Goal: Transaction & Acquisition: Purchase product/service

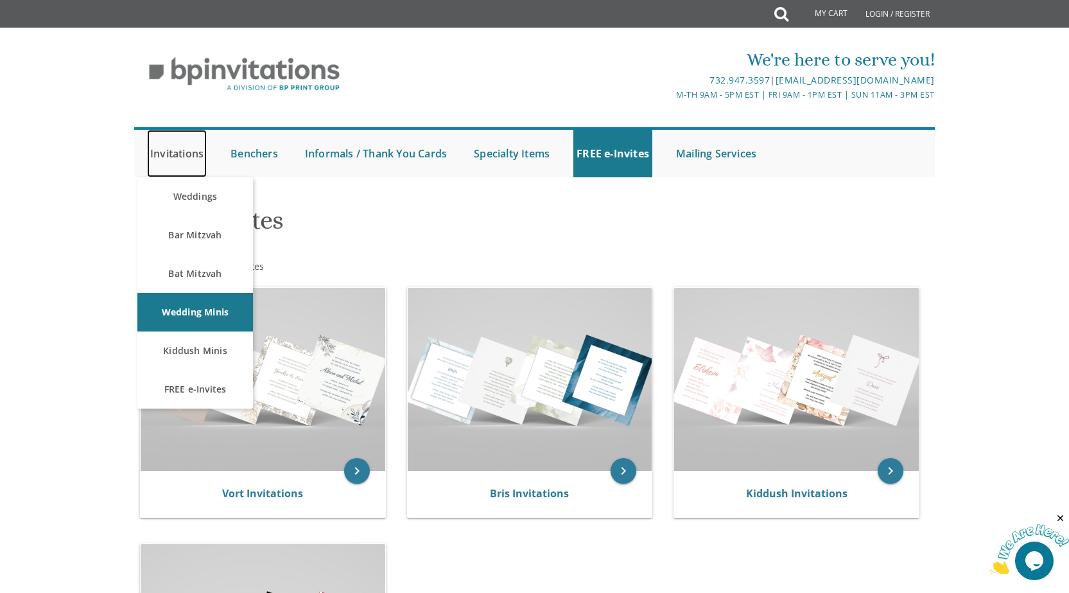
click at [183, 157] on link "Invitations" at bounding box center [177, 154] width 60 height 48
click at [191, 202] on link "Weddings" at bounding box center [195, 196] width 116 height 39
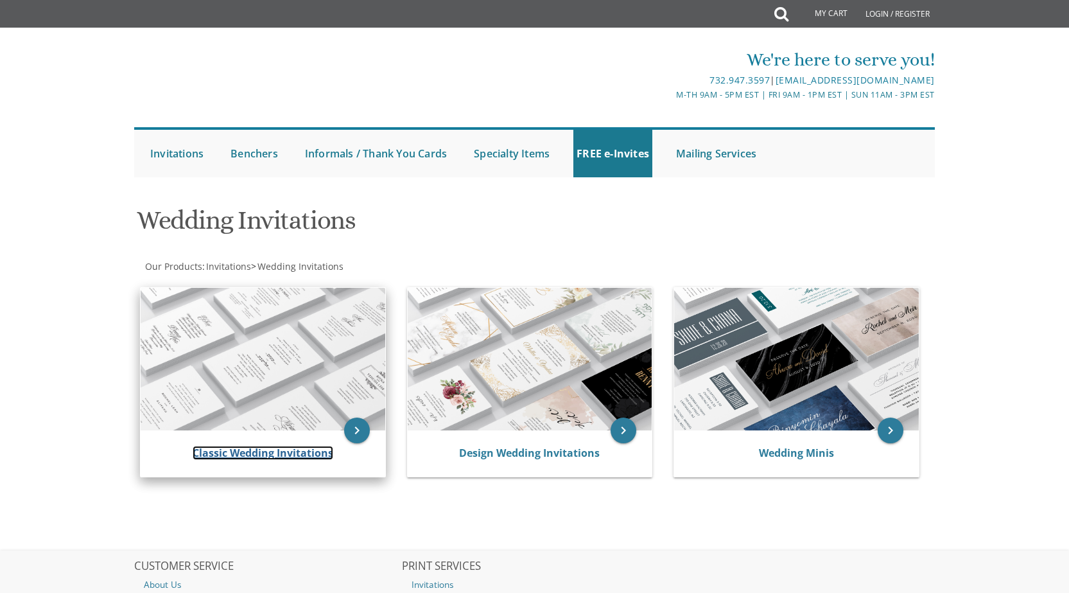
click at [239, 446] on link "Classic Wedding Invitations" at bounding box center [263, 453] width 141 height 14
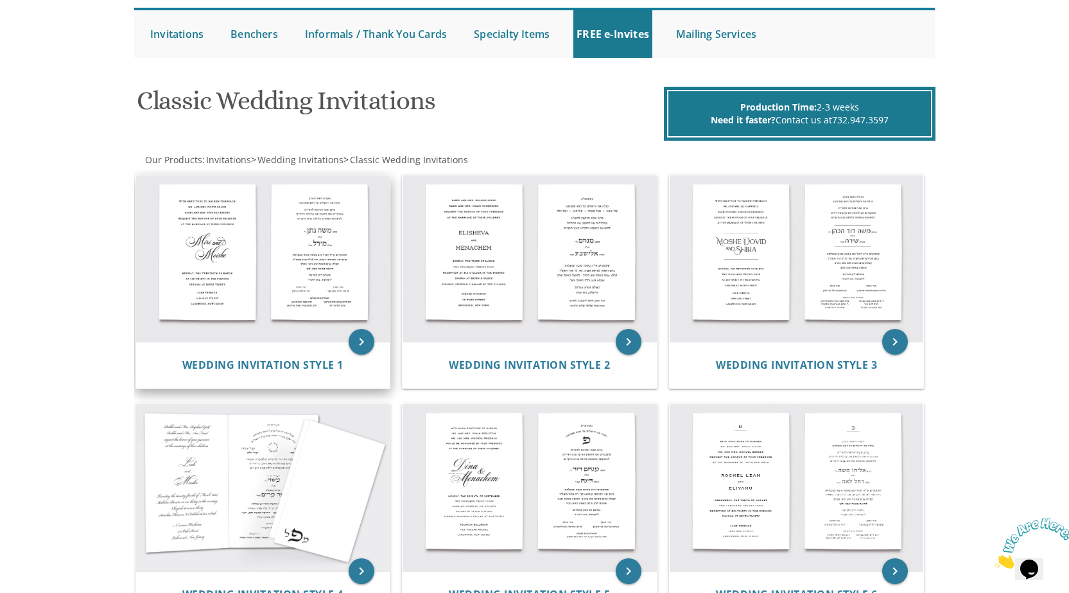
scroll to position [112, 0]
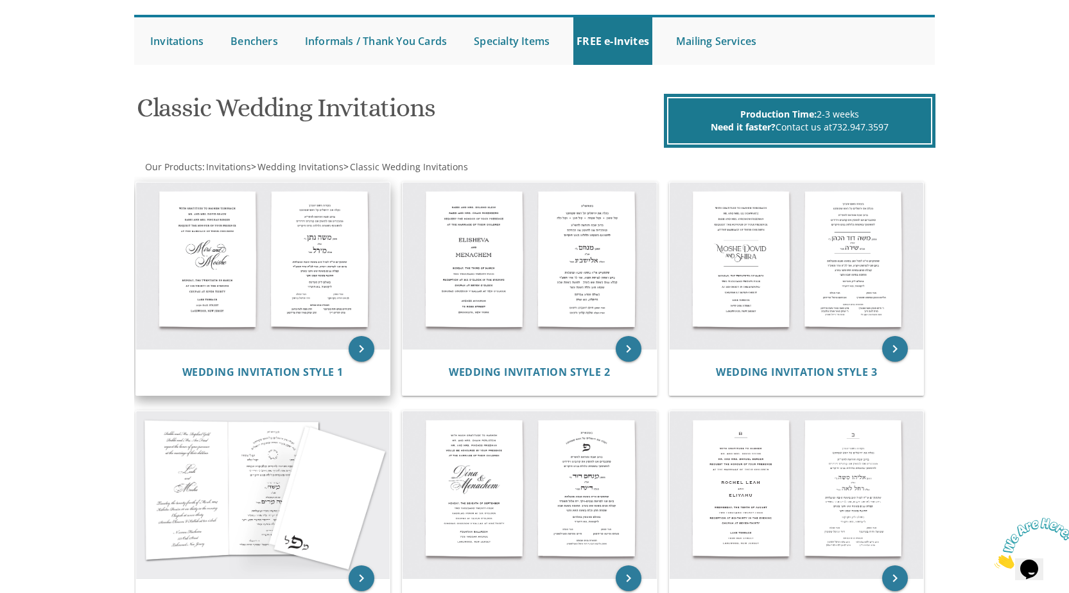
click at [286, 315] on img at bounding box center [263, 265] width 254 height 167
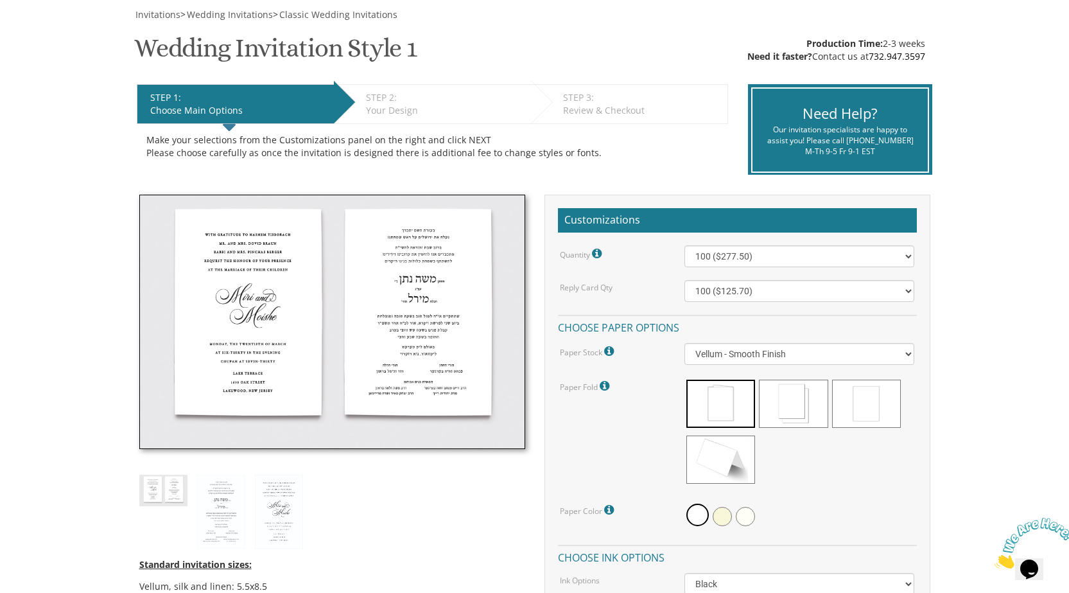
scroll to position [193, 0]
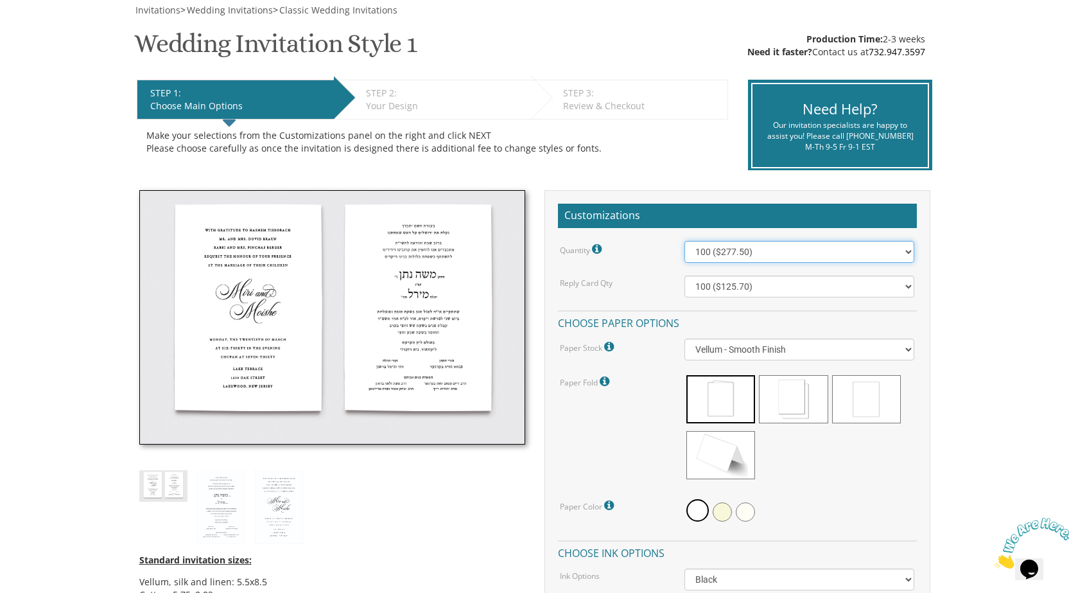
click at [899, 263] on select "100 ($277.50) 200 ($330.45) 300 ($380.65) 400 ($432.70) 500 ($482.10) 600 ($534…" at bounding box center [799, 252] width 230 height 22
click at [650, 398] on div "Paper Fold Please note: Cotton double sided cards are slightly cheaper than the…" at bounding box center [737, 428] width 374 height 111
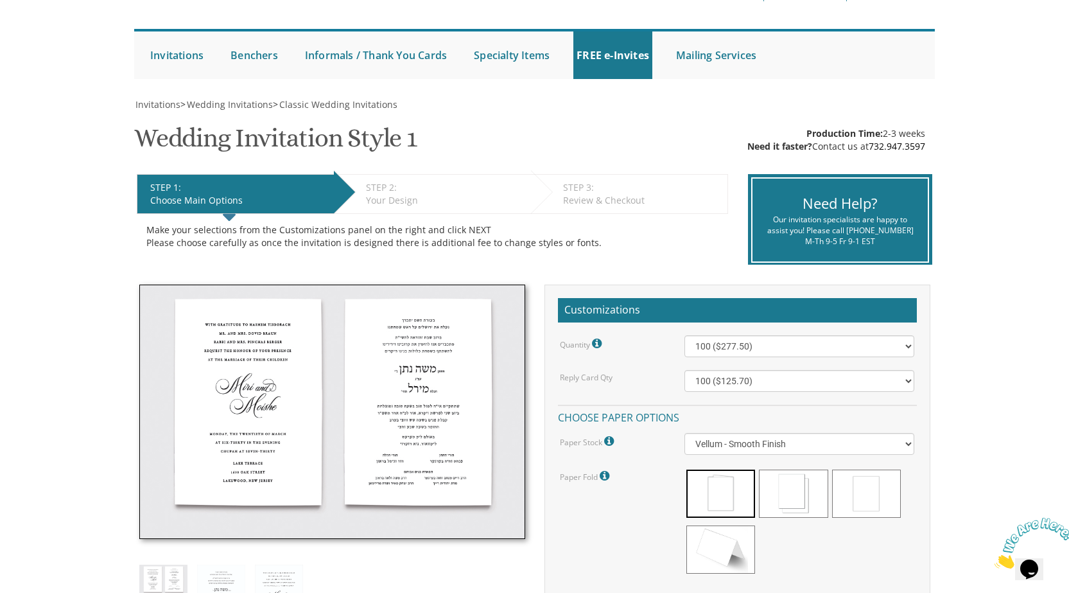
scroll to position [0, 0]
